Goal: Task Accomplishment & Management: Use online tool/utility

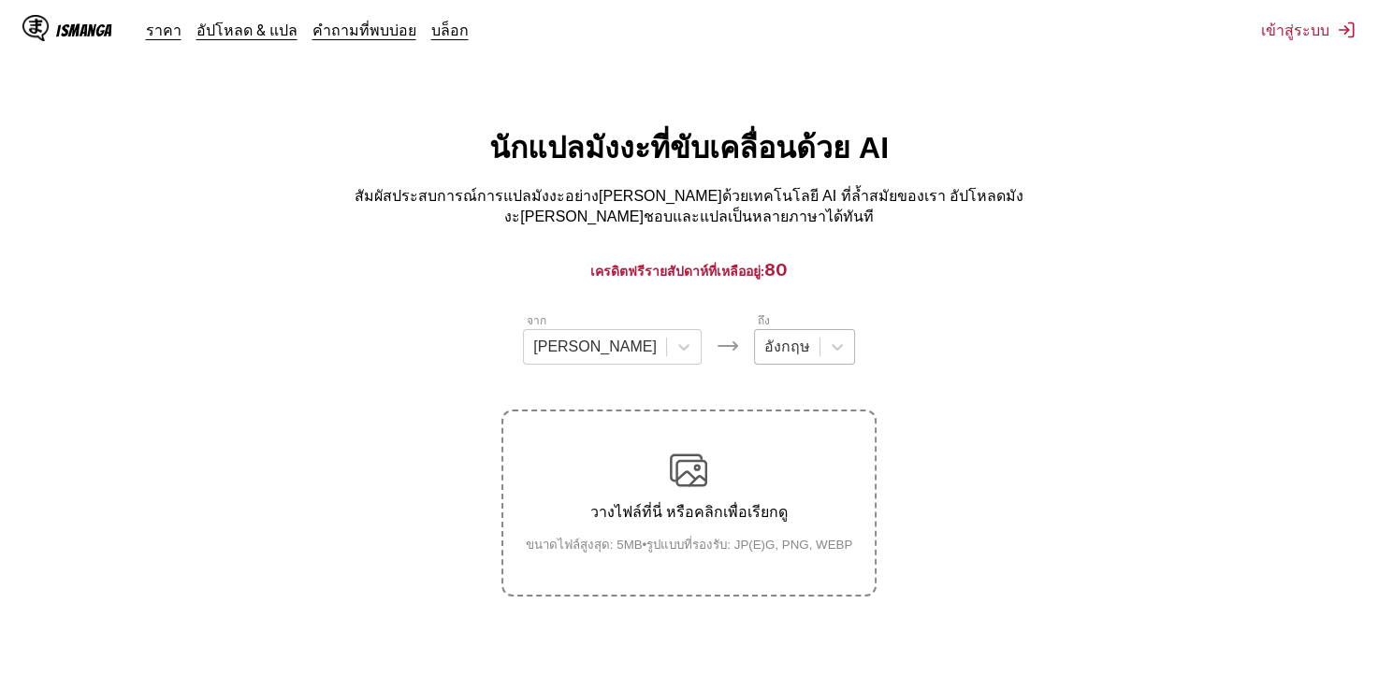
click at [764, 339] on div at bounding box center [787, 347] width 46 height 21
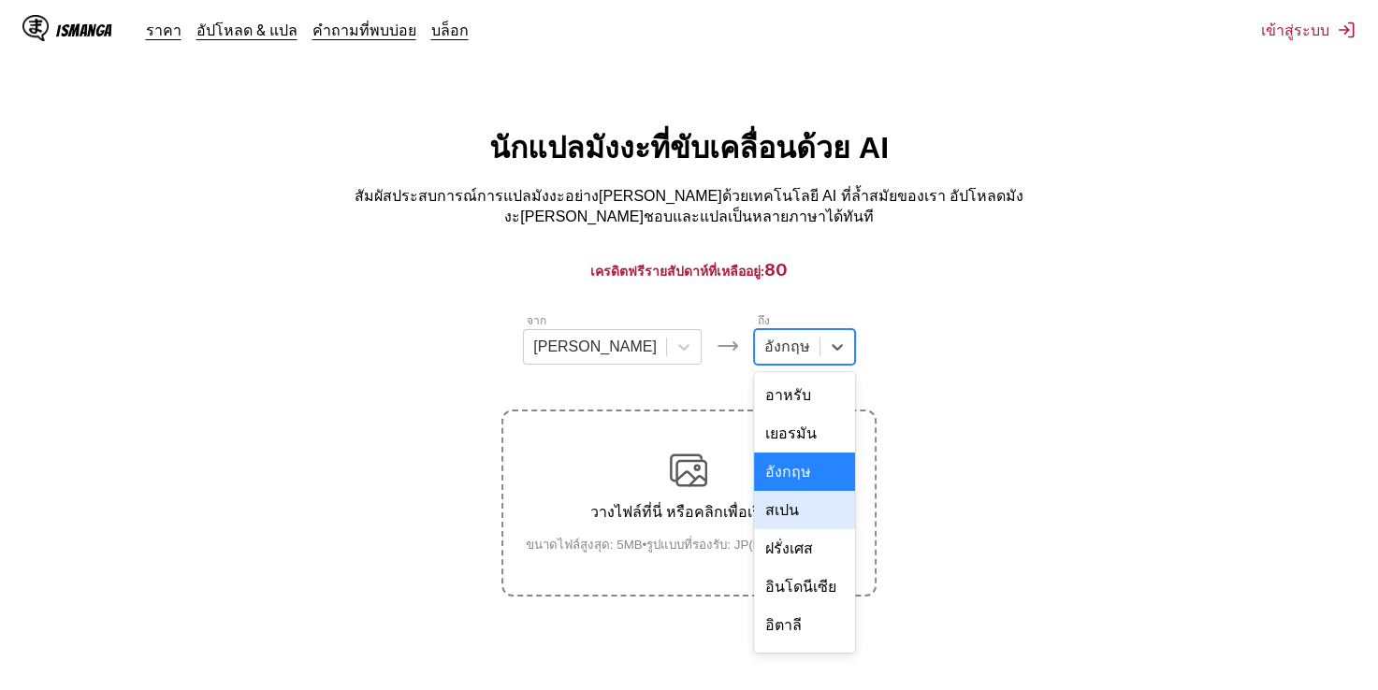
scroll to position [325, 0]
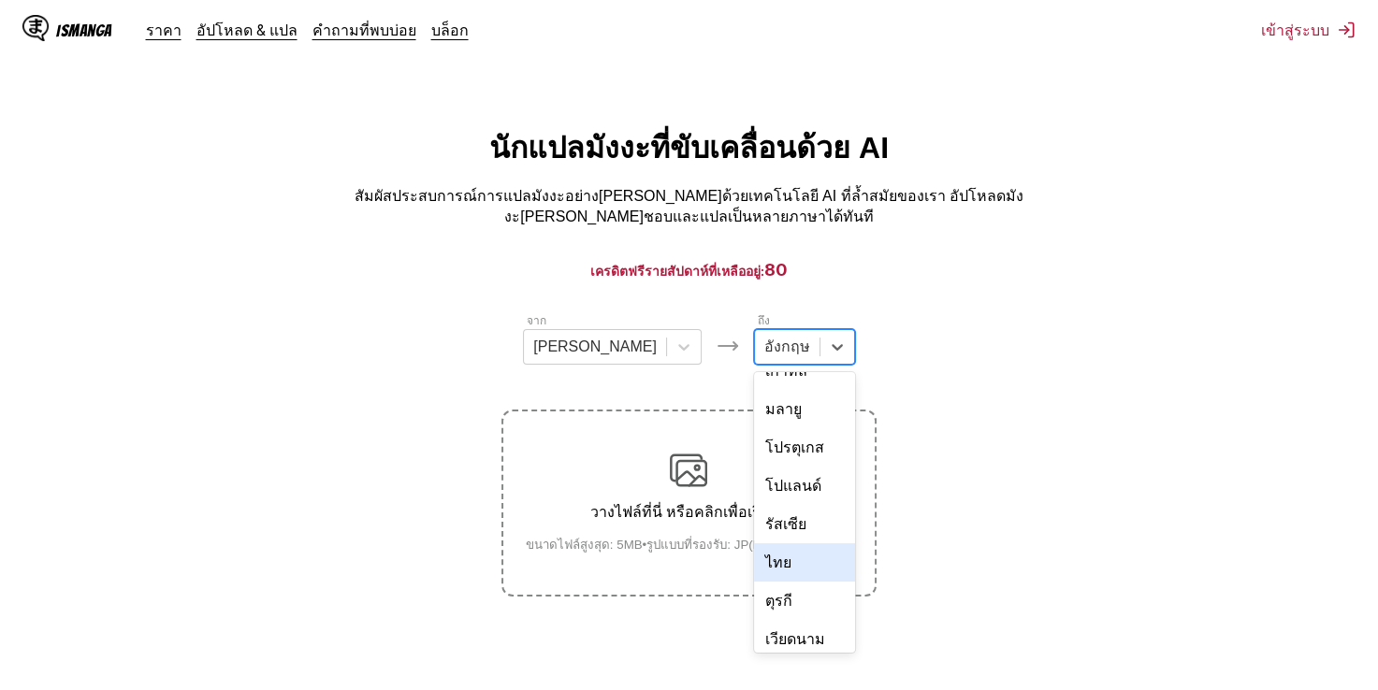
click at [762, 544] on div "ไทย" at bounding box center [804, 563] width 101 height 38
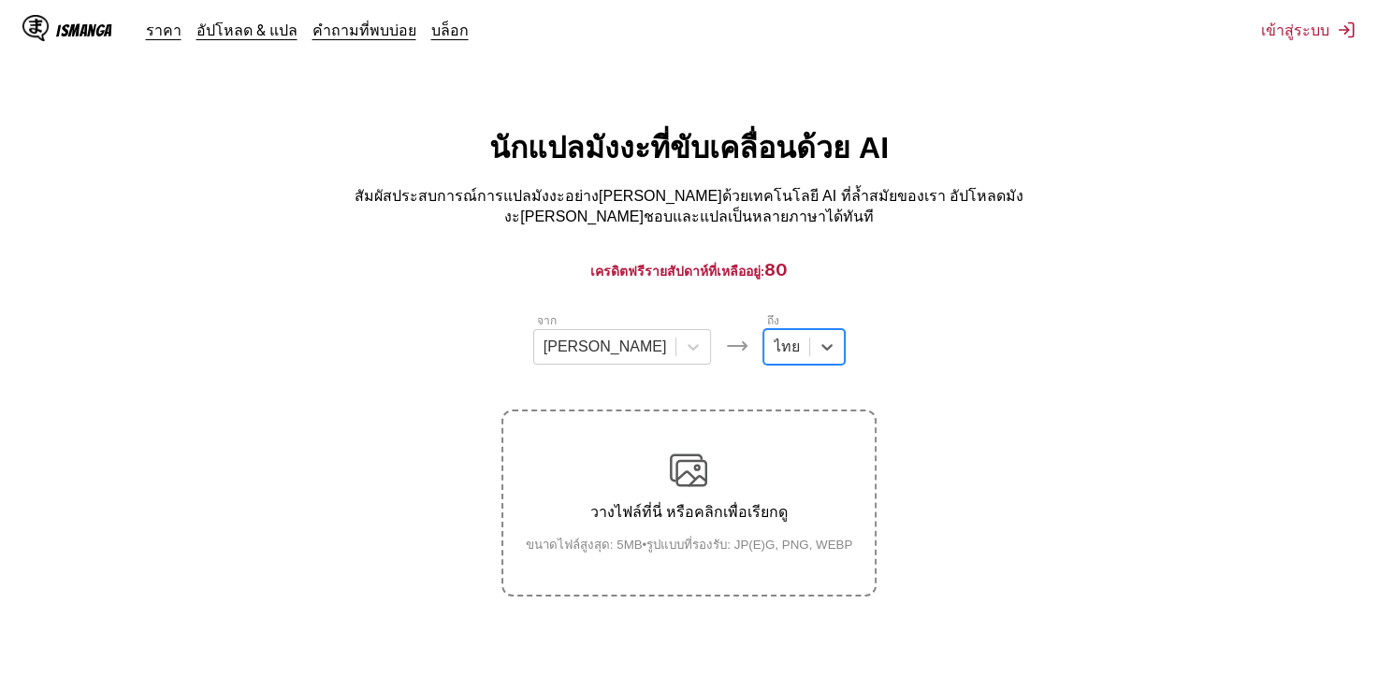
click at [668, 485] on div "วางไฟล์ที่นี่ หรือคลิกเพื่อเรียกดู ขนาดไฟล์สูงสุด: 5MB • รูปแบบที่รองรับ: JP(E)…" at bounding box center [689, 503] width 357 height 103
click at [0, 0] on input "วางไฟล์ที่นี่ หรือคลิกเพื่อเรียกดู ขนาดไฟล์สูงสุด: 5MB • รูปแบบที่รองรับ: JP(E)…" at bounding box center [0, 0] width 0 height 0
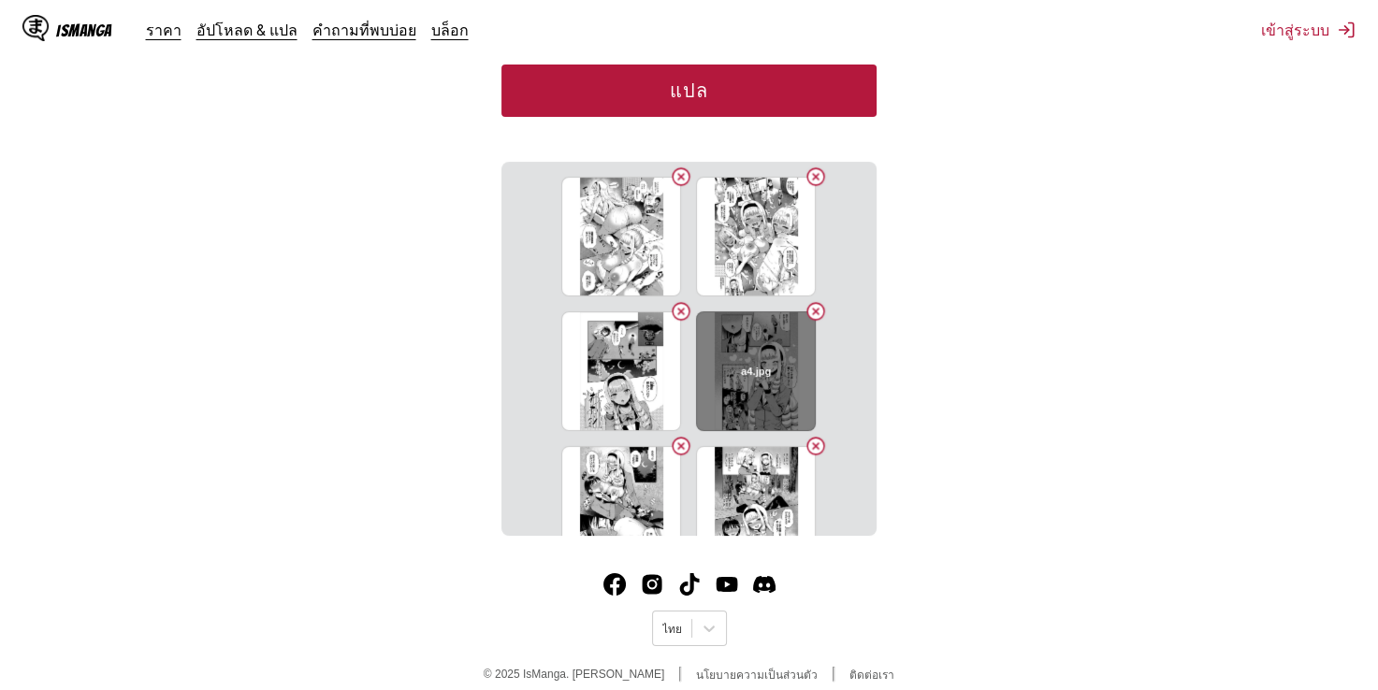
scroll to position [180, 0]
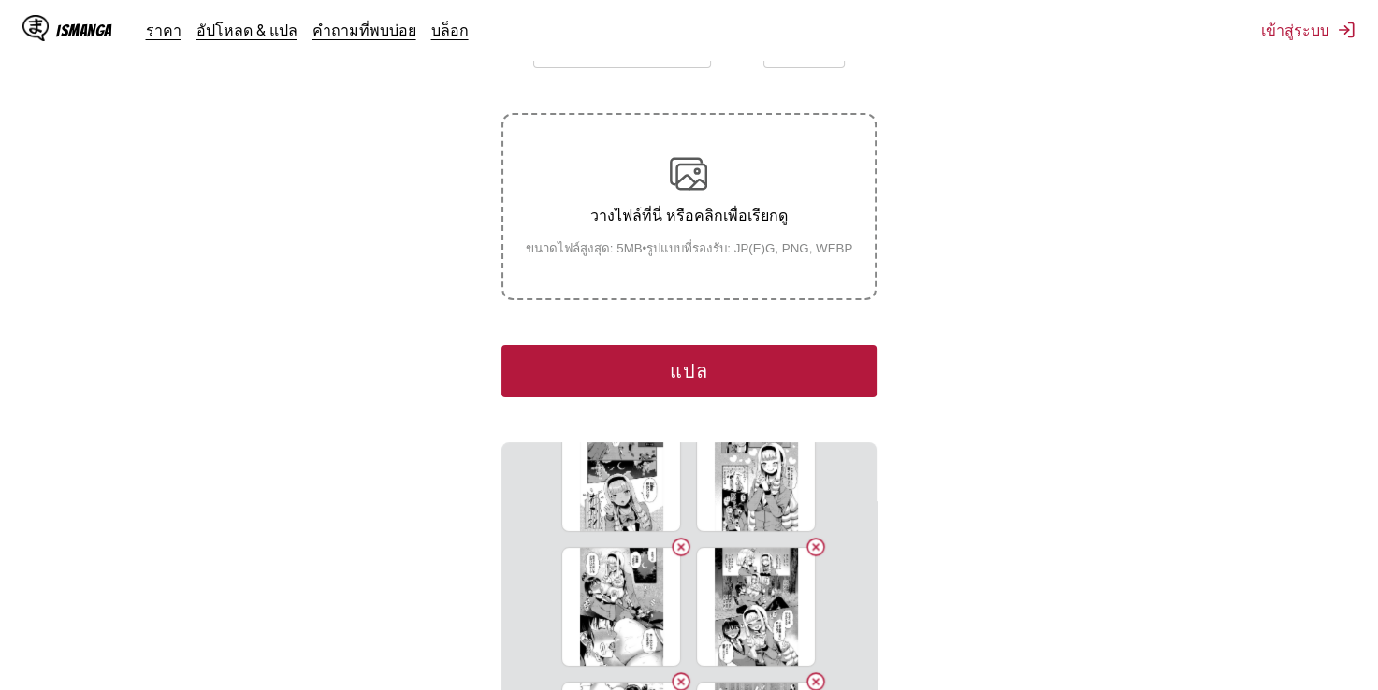
click at [649, 346] on button "แปล" at bounding box center [688, 371] width 374 height 52
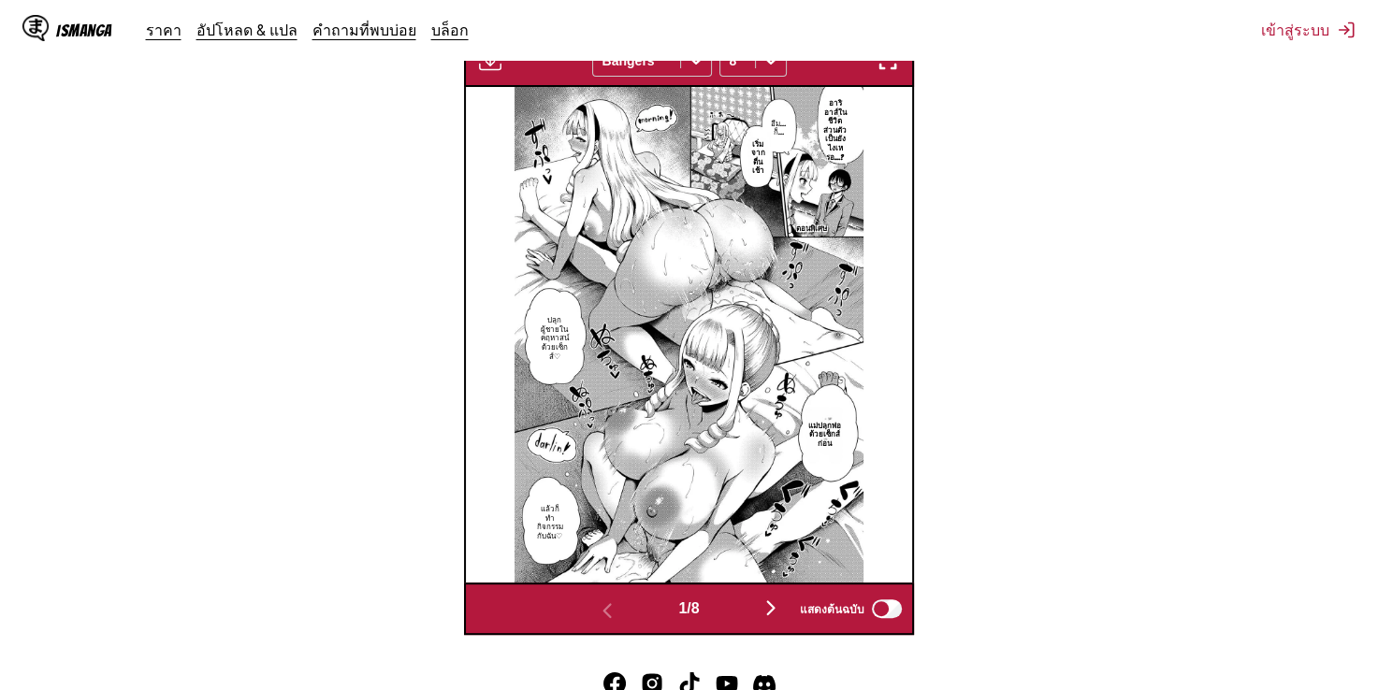
scroll to position [651, 0]
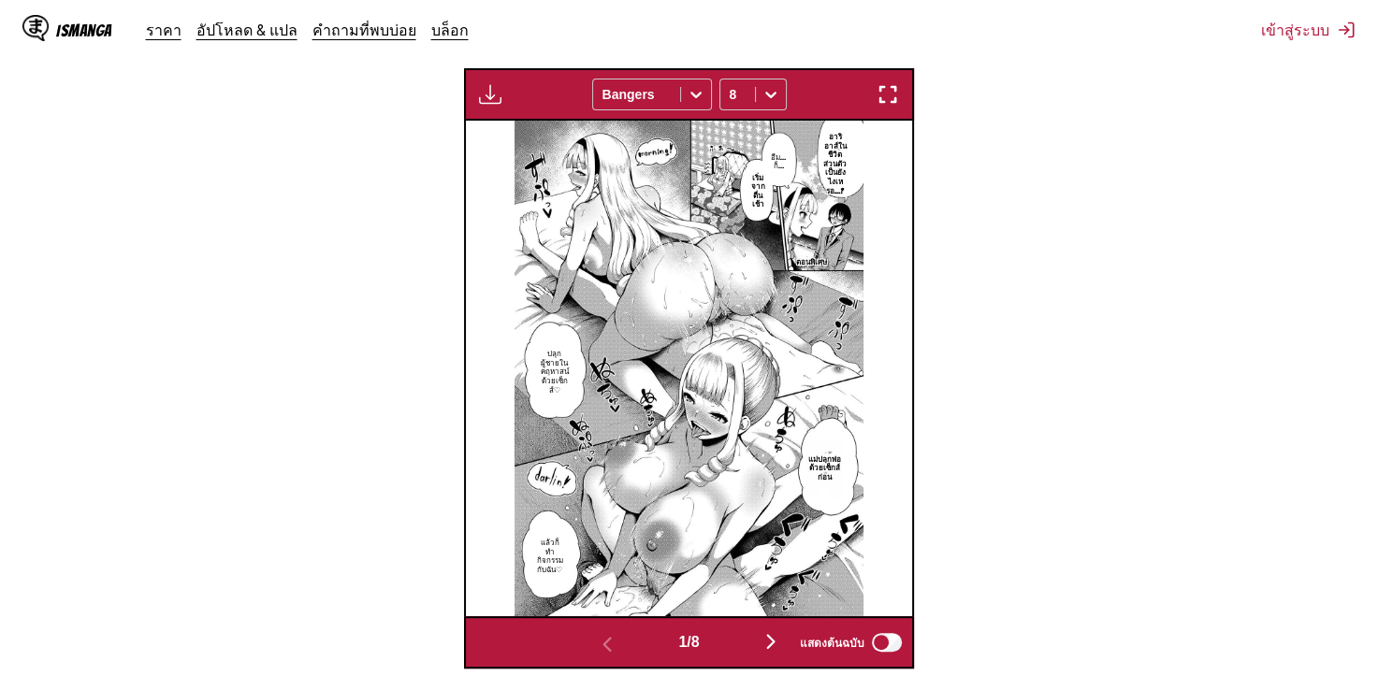
click at [773, 631] on img "button" at bounding box center [771, 642] width 22 height 22
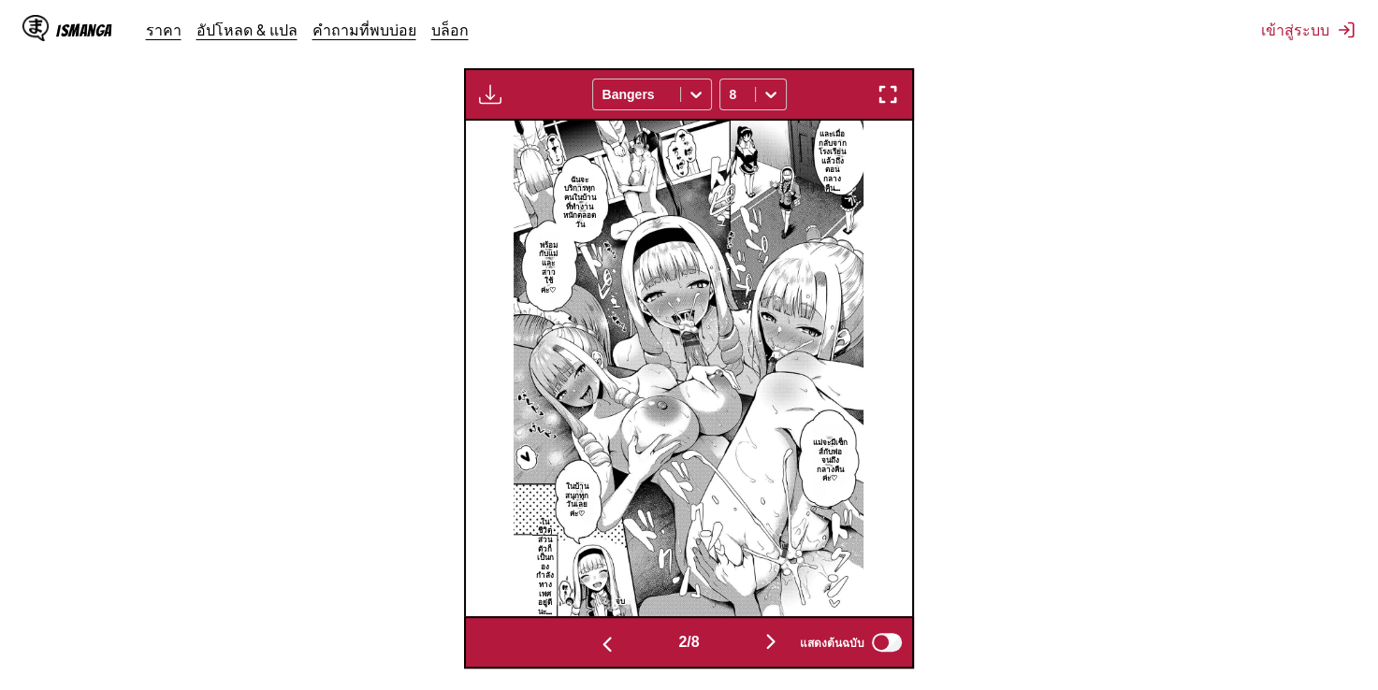
click at [773, 631] on img "button" at bounding box center [771, 642] width 22 height 22
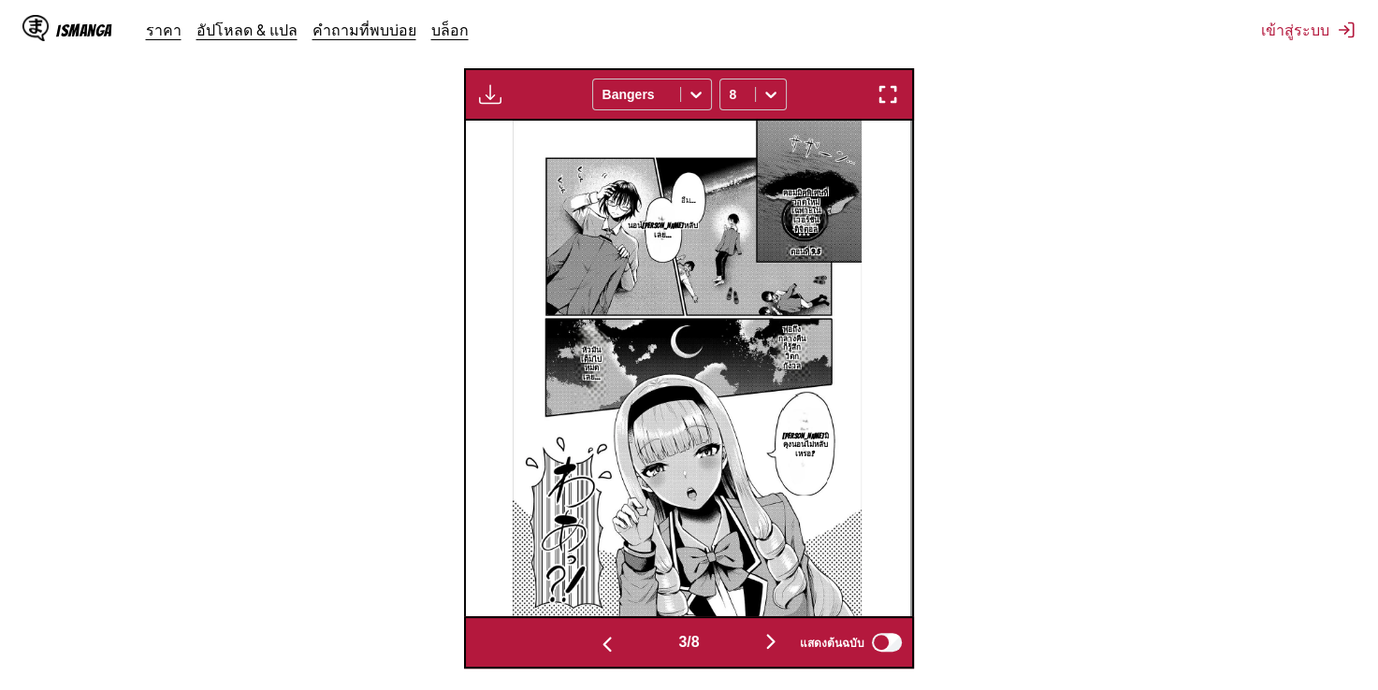
click at [773, 631] on img "button" at bounding box center [771, 642] width 22 height 22
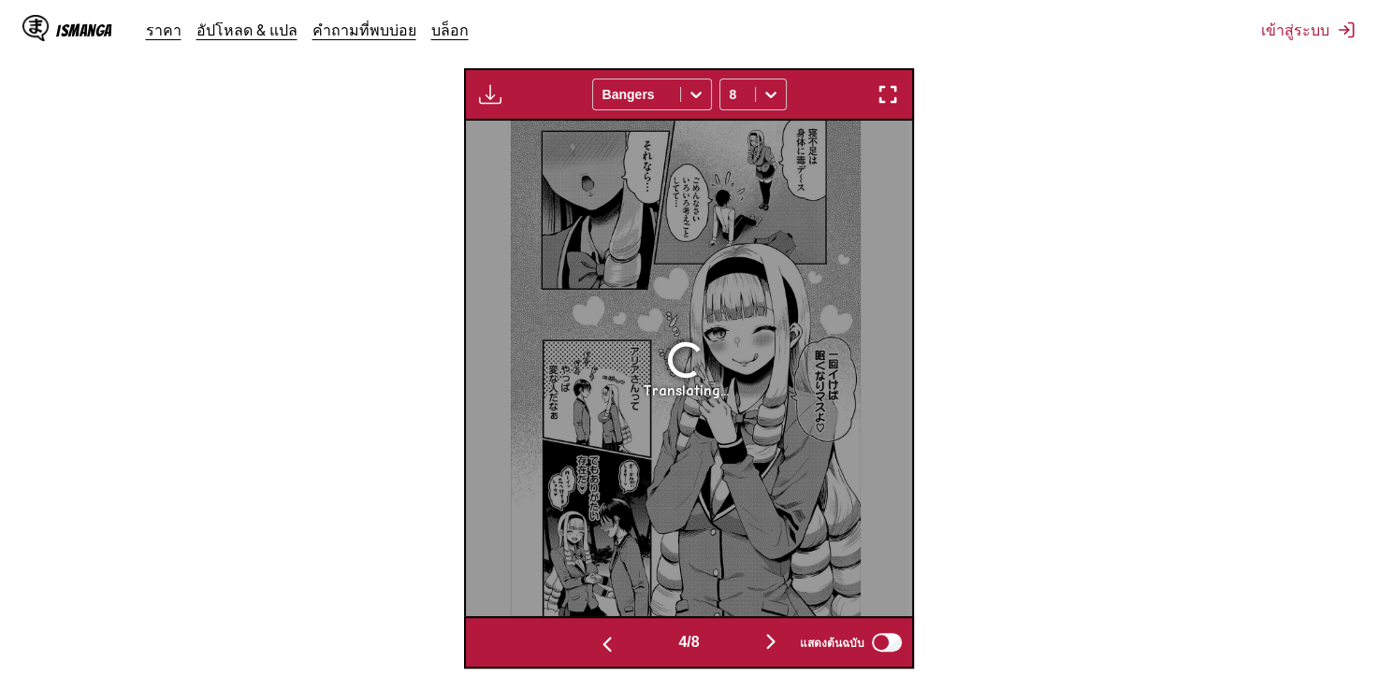
click at [598, 633] on img "button" at bounding box center [607, 644] width 22 height 22
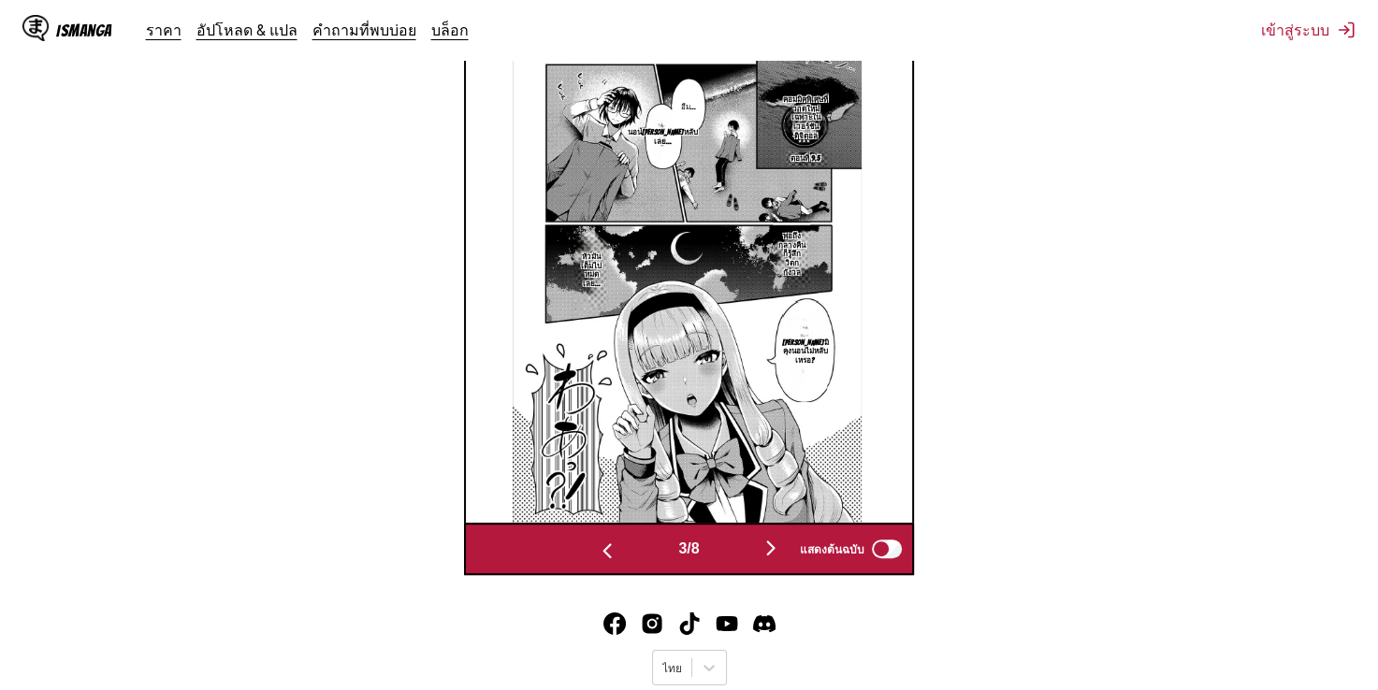
scroll to position [651, 0]
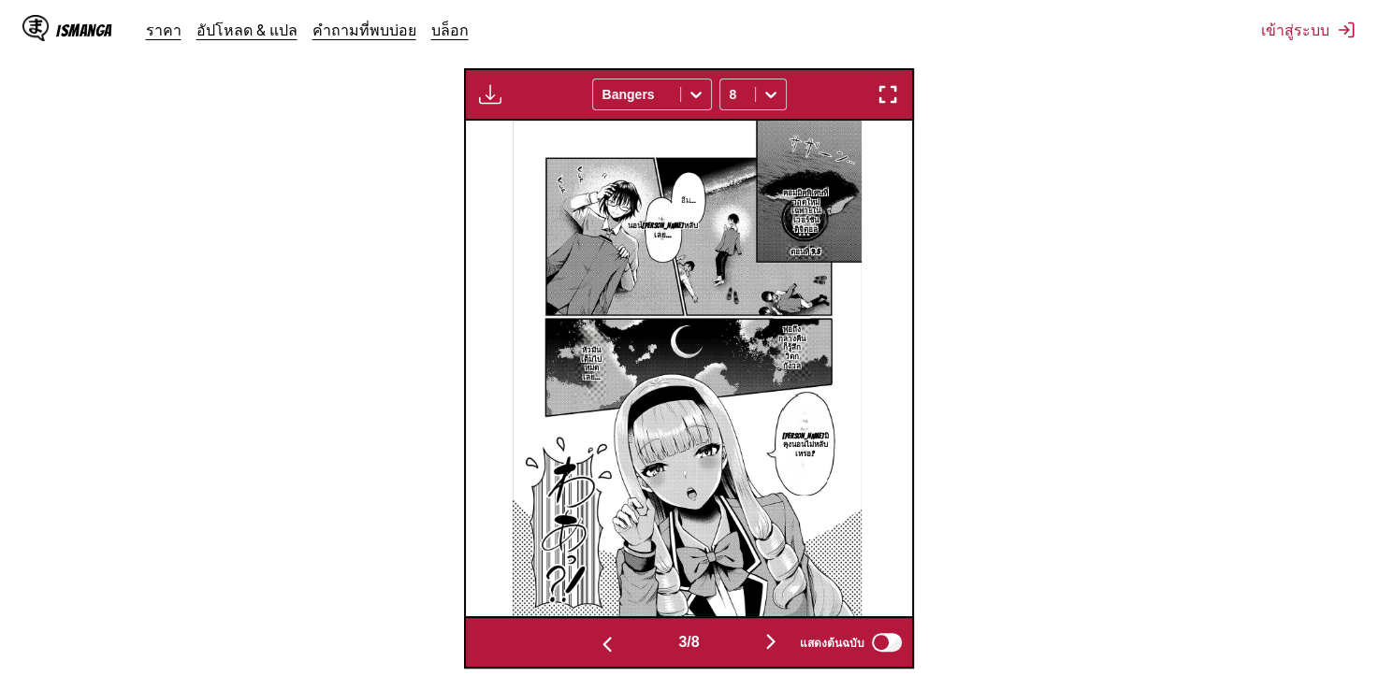
click at [785, 485] on img at bounding box center [687, 368] width 349 height 495
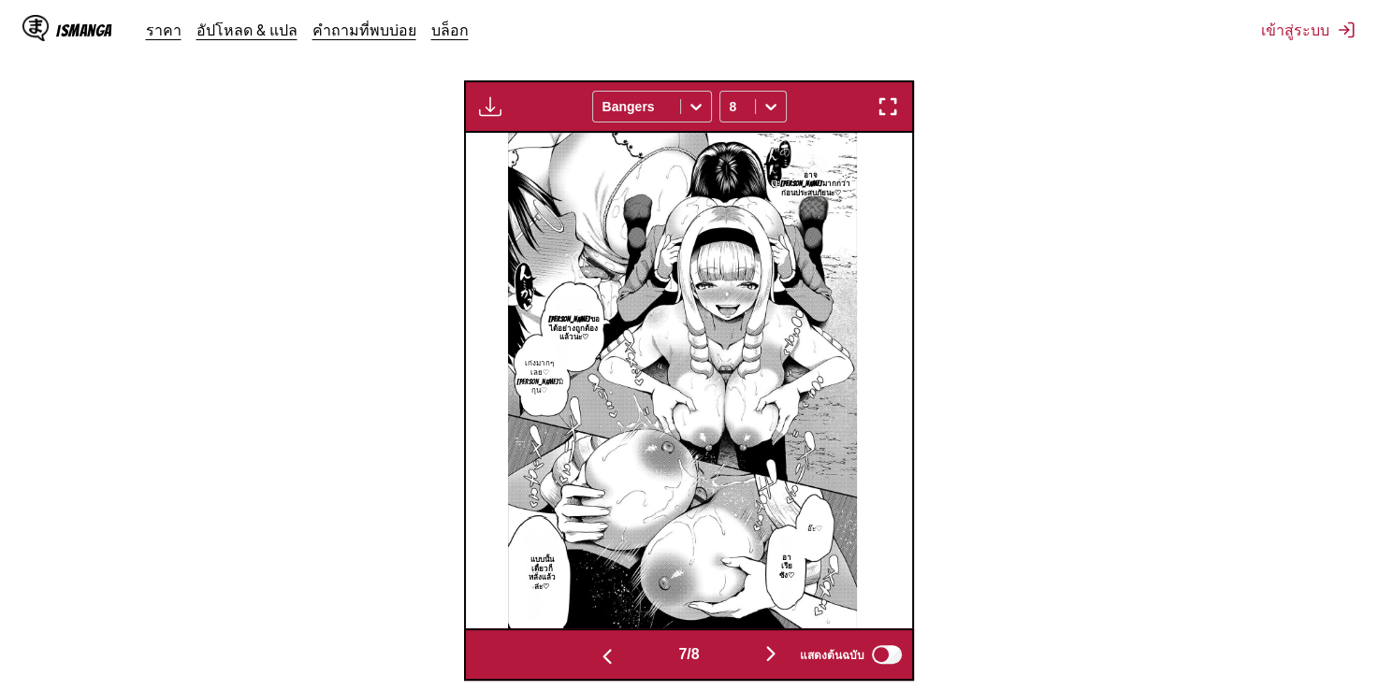
scroll to position [0, 3134]
